Goal: Information Seeking & Learning: Check status

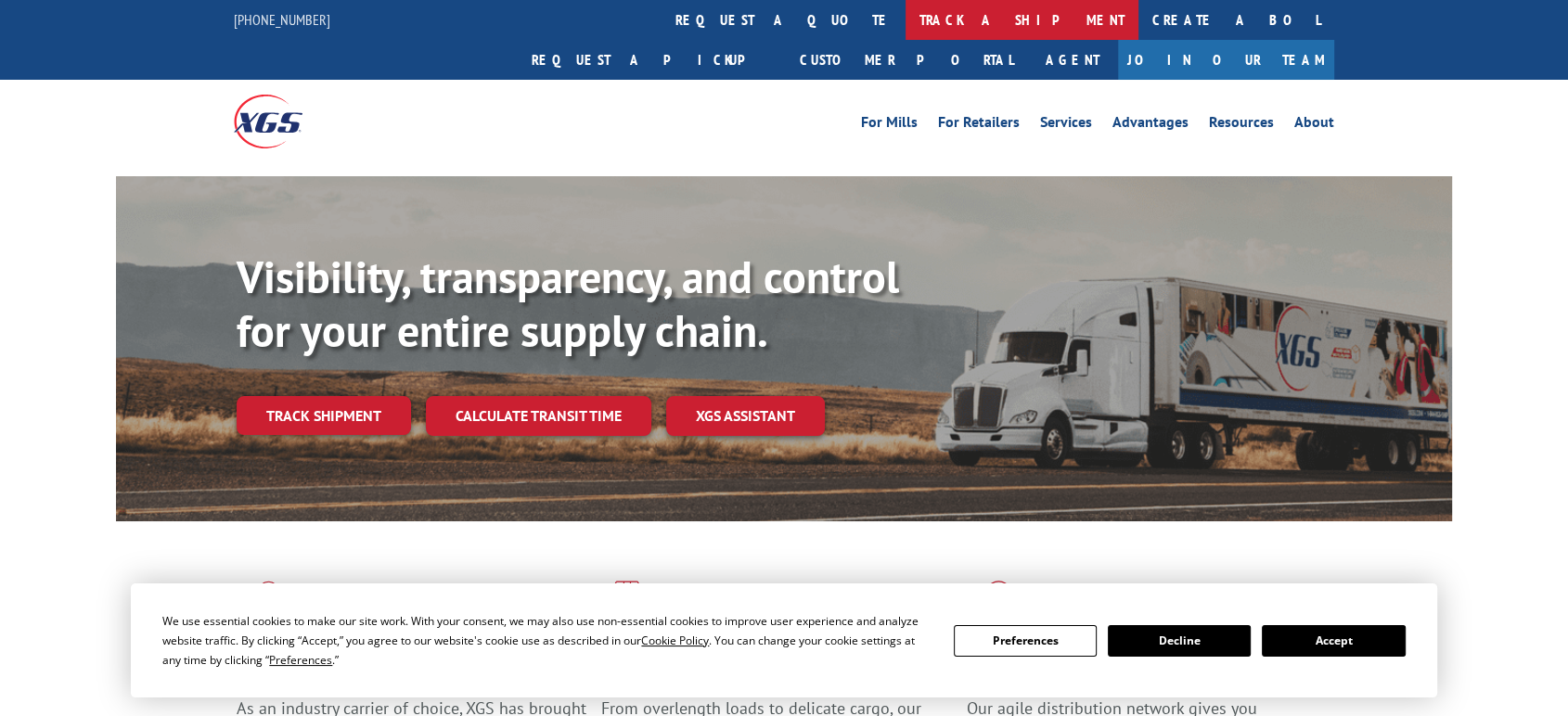
click at [906, 12] on link "track a shipment" at bounding box center [1022, 20] width 233 height 40
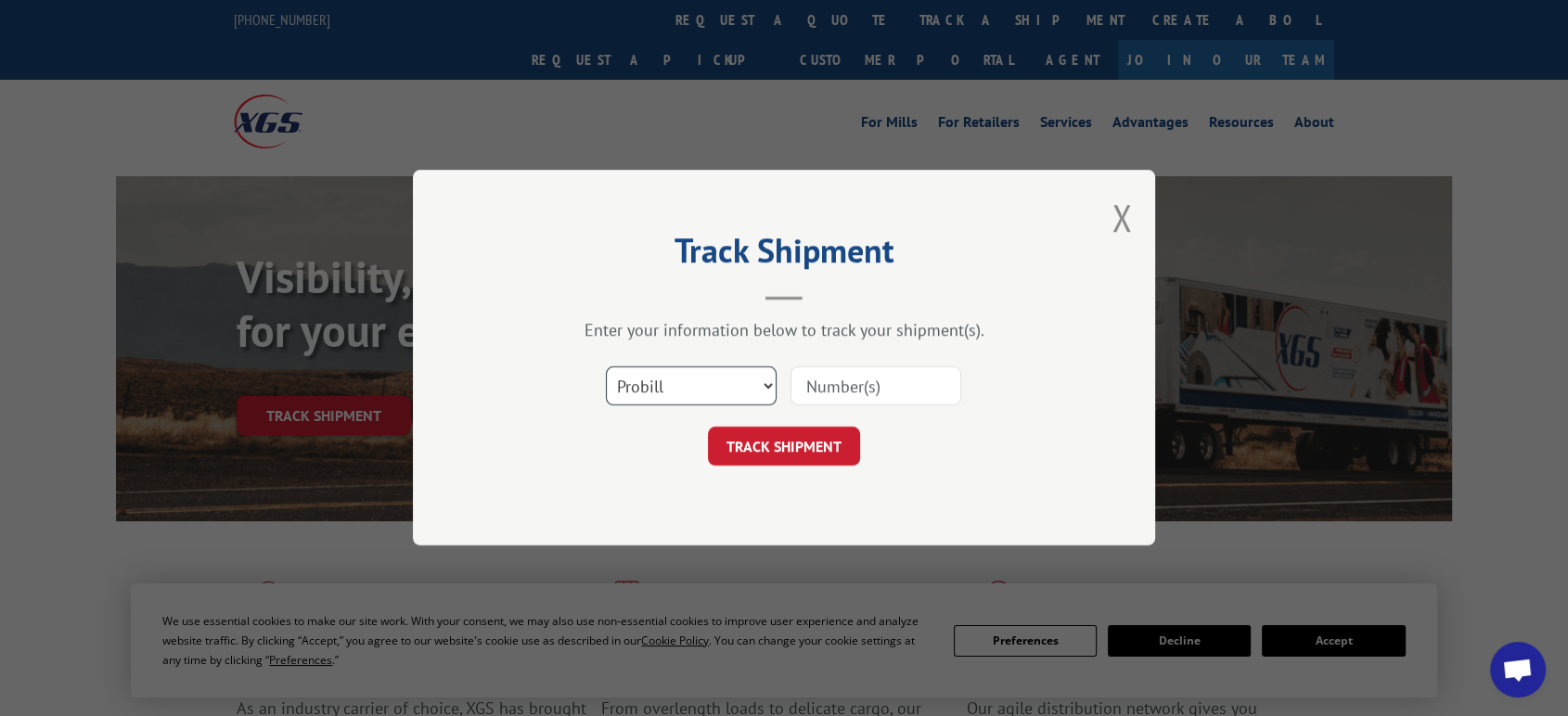
click at [662, 381] on select "Select category... Probill BOL PO" at bounding box center [691, 386] width 171 height 39
select select "po"
click at [606, 367] on select "Select category... Probill BOL PO" at bounding box center [691, 386] width 171 height 39
click at [859, 391] on input at bounding box center [876, 386] width 171 height 39
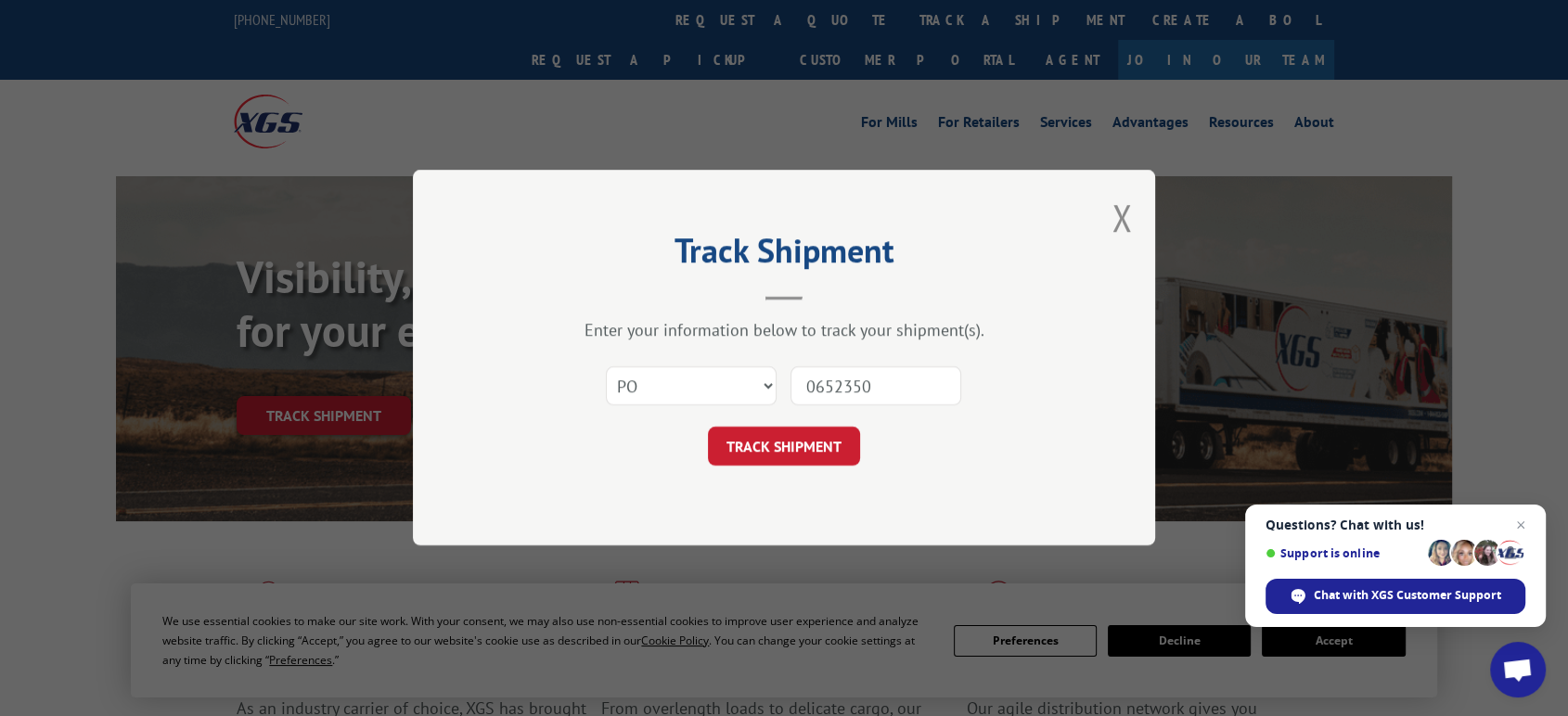
type input "06523506"
click button "TRACK SHIPMENT" at bounding box center [784, 447] width 153 height 39
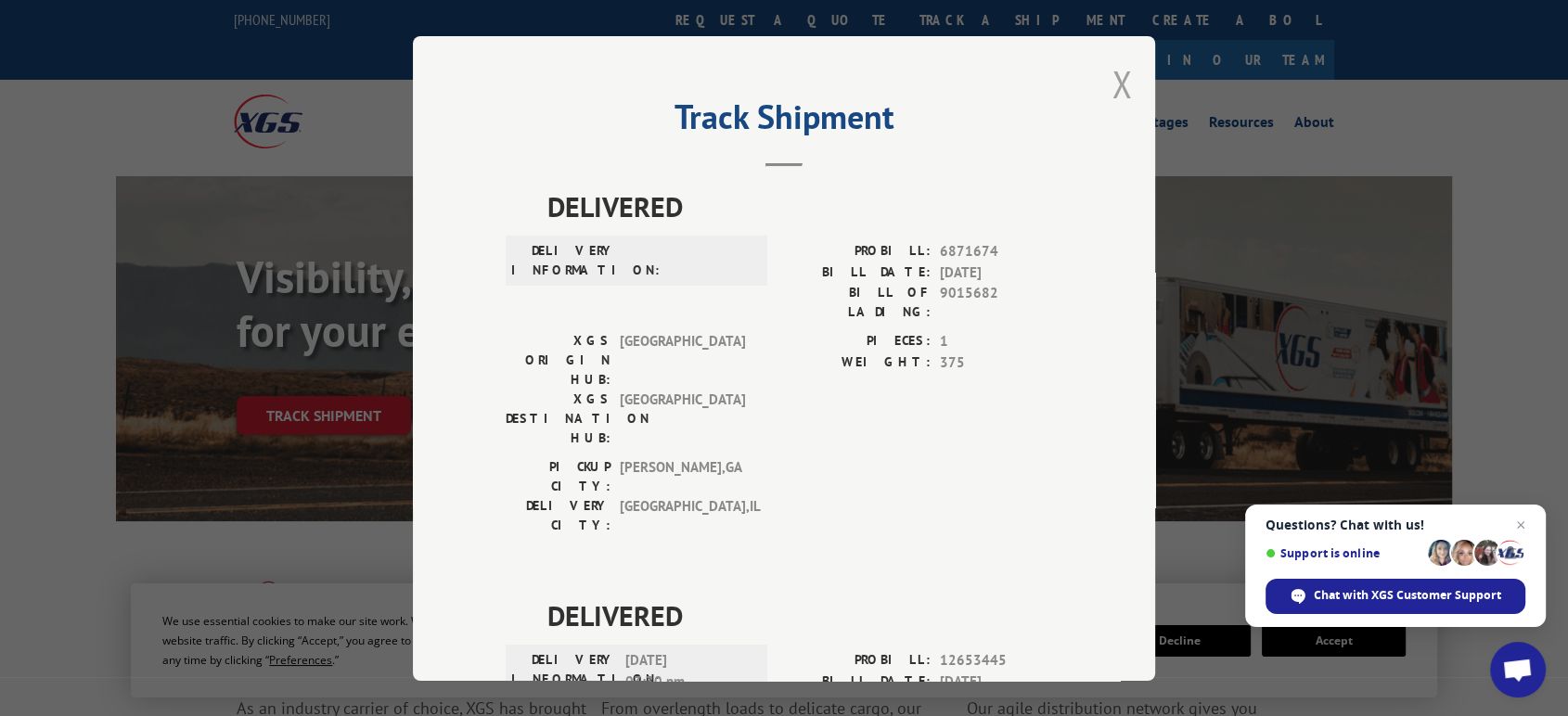
click at [1116, 75] on button "Close modal" at bounding box center [1122, 84] width 20 height 50
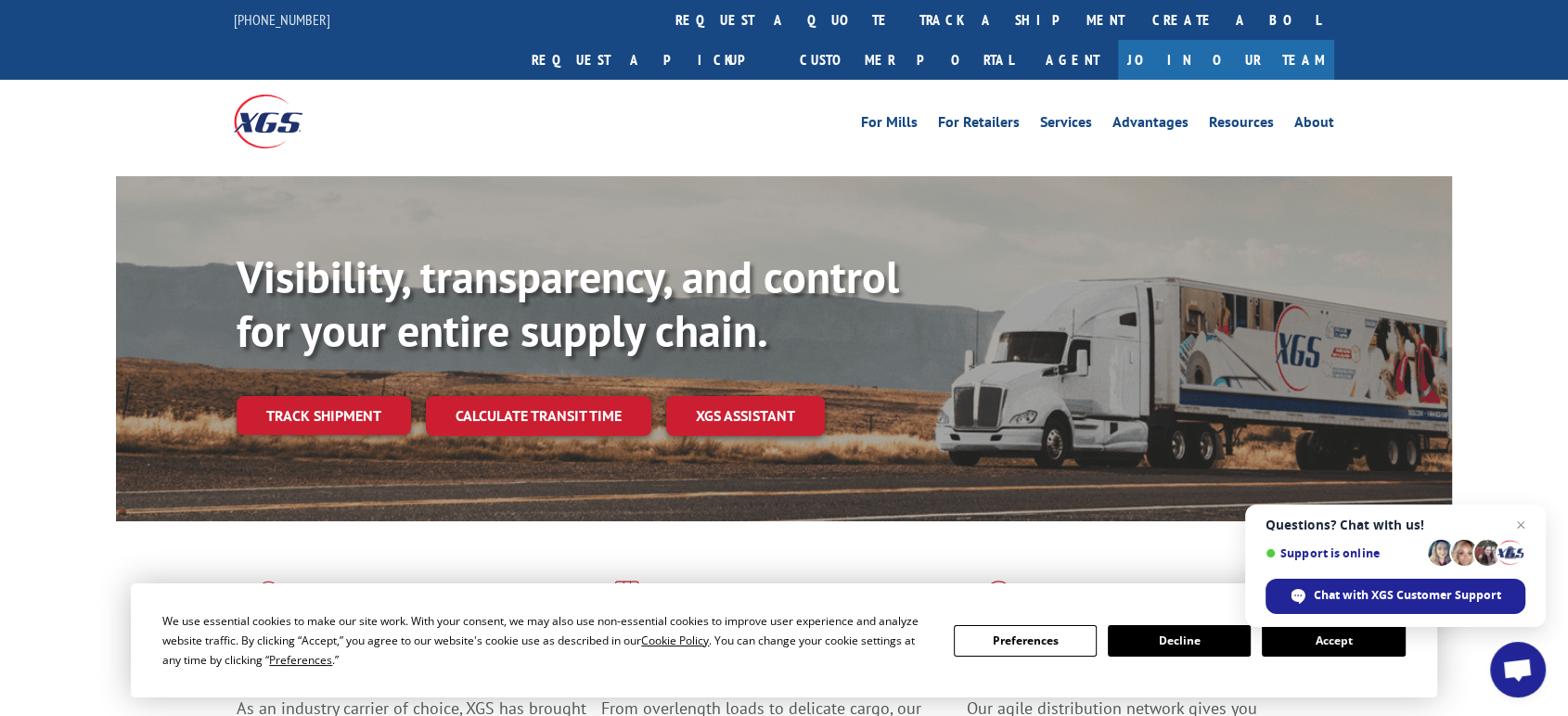
click at [1514, 522] on span "Close chat" at bounding box center [1520, 524] width 22 height 22
